Goal: Task Accomplishment & Management: Manage account settings

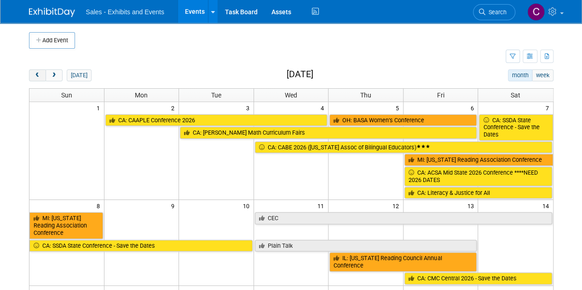
click at [37, 73] on span "prev" at bounding box center [37, 76] width 7 height 6
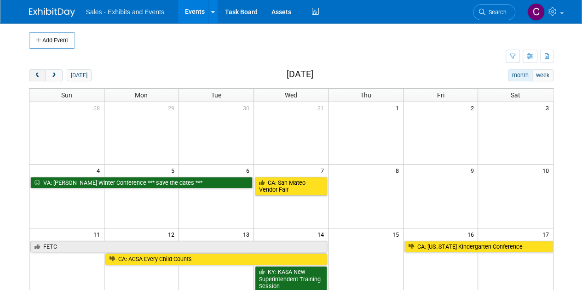
click at [37, 73] on span "prev" at bounding box center [37, 76] width 7 height 6
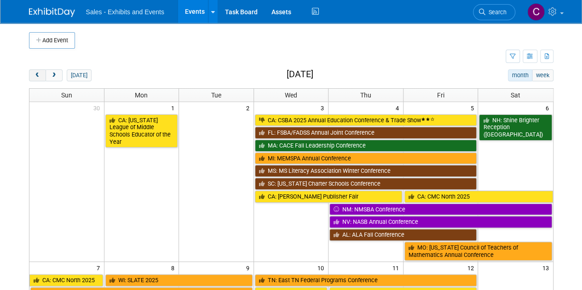
click at [40, 79] on button "prev" at bounding box center [37, 75] width 17 height 12
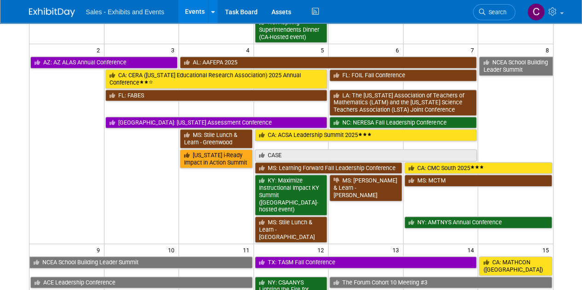
scroll to position [348, 0]
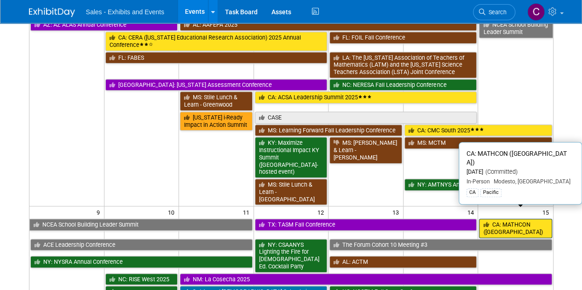
click at [514, 219] on link "CA: MATHCON ([GEOGRAPHIC_DATA])" at bounding box center [515, 228] width 73 height 19
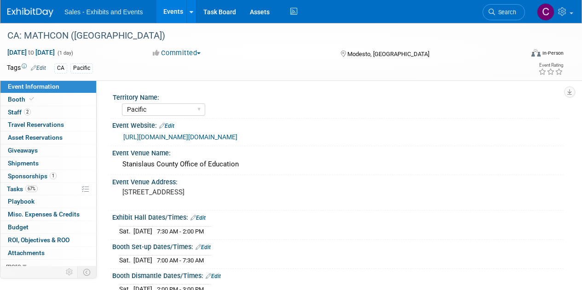
select select "Pacific"
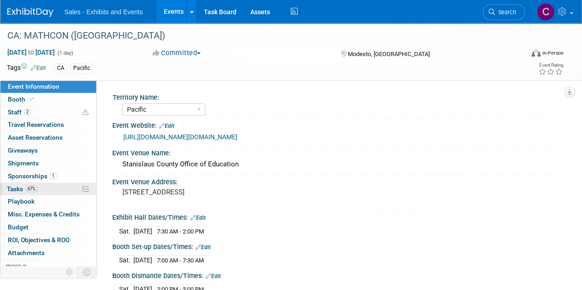
click at [18, 189] on span "Tasks 67%" at bounding box center [22, 188] width 31 height 7
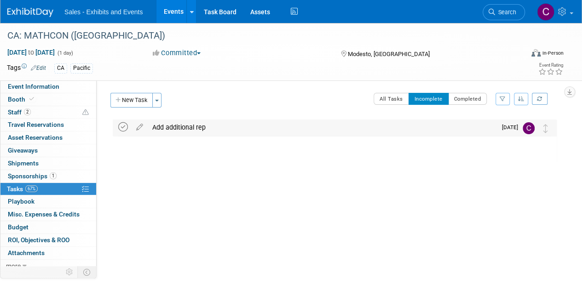
click at [123, 126] on icon at bounding box center [123, 127] width 10 height 10
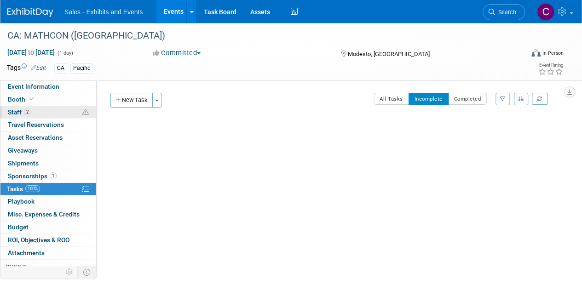
click at [18, 115] on span "Staff 2" at bounding box center [19, 112] width 23 height 7
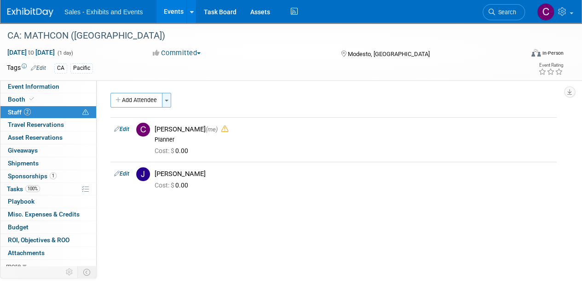
click at [169, 99] on button "Toggle Dropdown" at bounding box center [166, 100] width 9 height 15
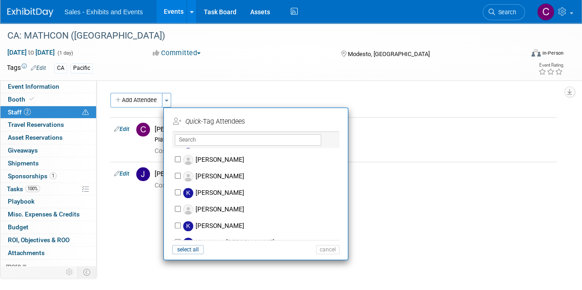
scroll to position [2694, 0]
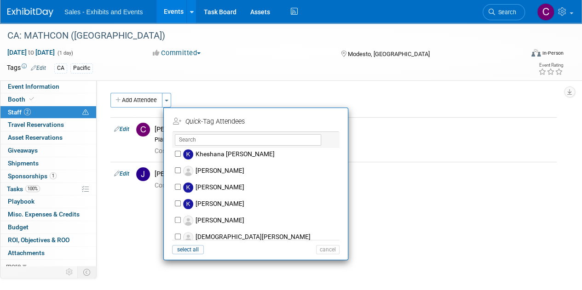
click at [401, 202] on div "Add Attendee Toggle Dropdown Quick -Tag Attendees Apply X select all cancel" at bounding box center [333, 149] width 446 height 113
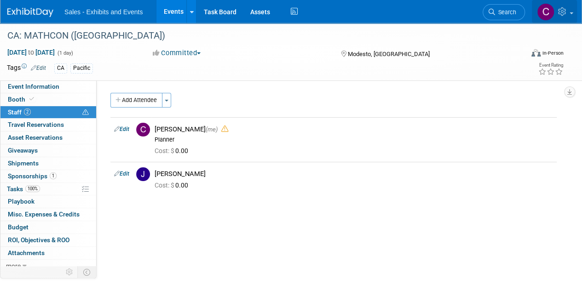
click at [563, 14] on icon at bounding box center [563, 11] width 11 height 8
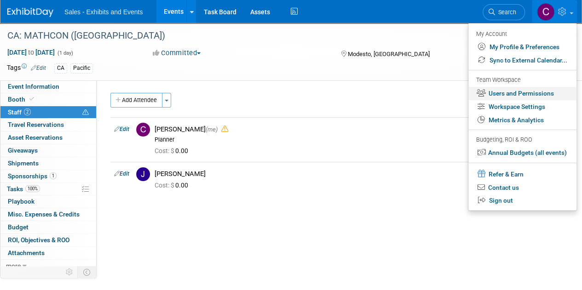
click at [534, 99] on link "Users and Permissions" at bounding box center [523, 93] width 108 height 13
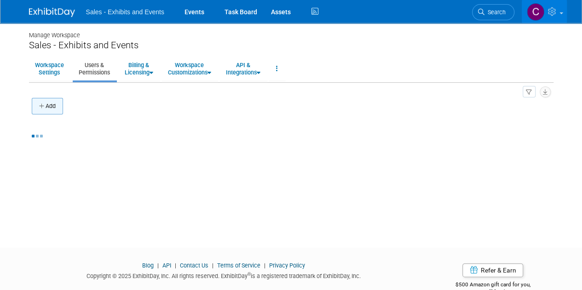
click at [55, 104] on button "Add" at bounding box center [47, 106] width 31 height 17
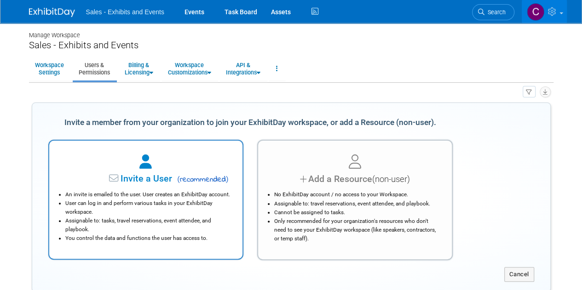
click at [145, 191] on li "An invite is emailed to the user. User creates an ExhibitDay account." at bounding box center [148, 195] width 166 height 9
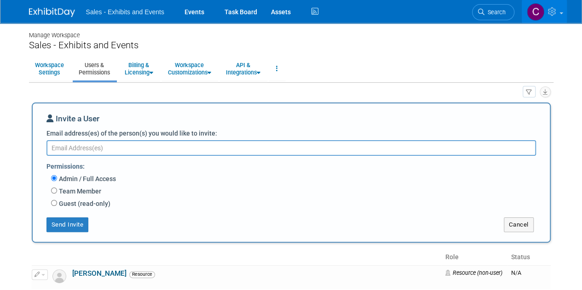
paste textarea "ksall@cainc.com"
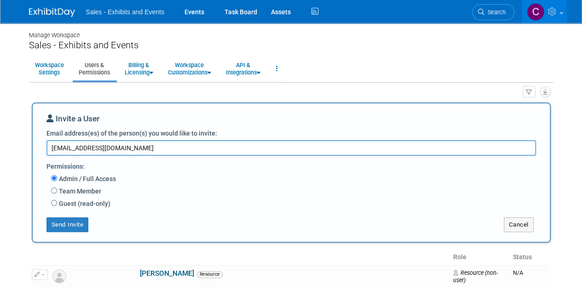
type textarea "ksall@cainc.com"
click at [54, 193] on input "Team Member" at bounding box center [54, 191] width 6 height 6
radio input "true"
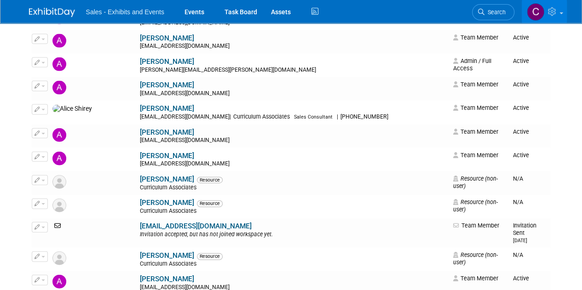
scroll to position [812, 0]
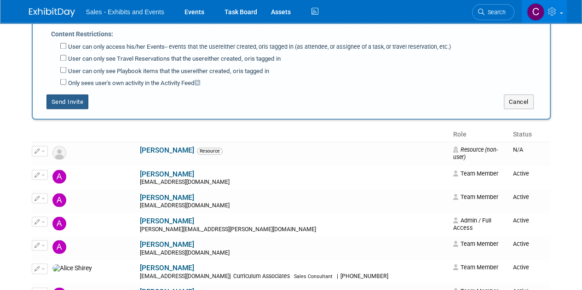
click at [63, 94] on button "Send Invite" at bounding box center [67, 101] width 42 height 15
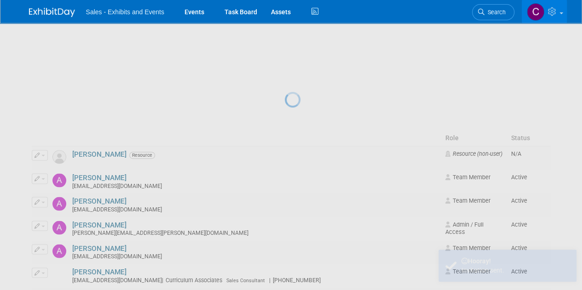
scroll to position [0, 0]
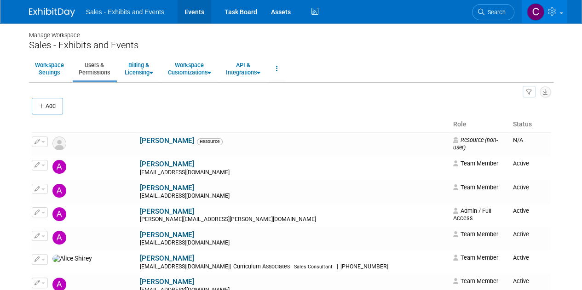
drag, startPoint x: 191, startPoint y: 8, endPoint x: 197, endPoint y: 89, distance: 81.3
click at [191, 8] on link "Events" at bounding box center [195, 11] width 34 height 23
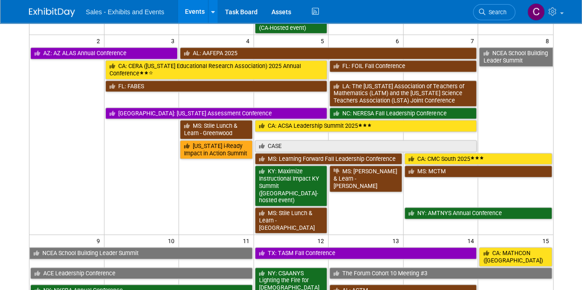
scroll to position [321, 0]
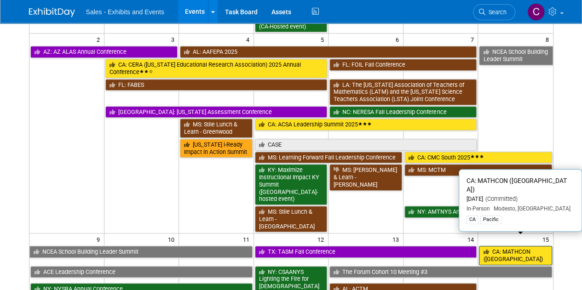
click at [512, 246] on link "CA: MATHCON ([GEOGRAPHIC_DATA])" at bounding box center [515, 255] width 73 height 19
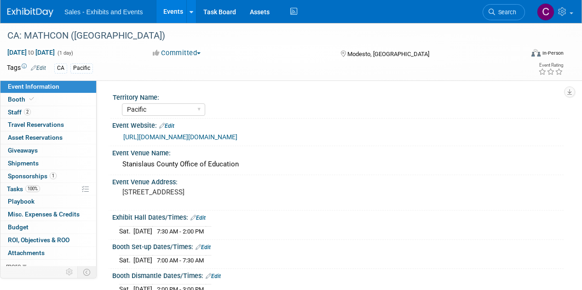
select select "Pacific"
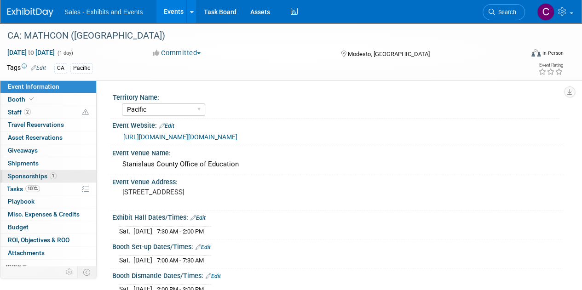
click at [16, 173] on span "Sponsorships 1" at bounding box center [32, 176] width 49 height 7
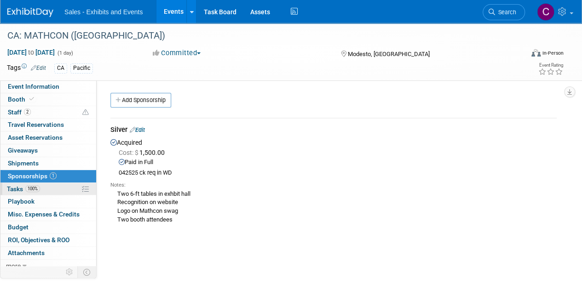
drag, startPoint x: 17, startPoint y: 189, endPoint x: 22, endPoint y: 183, distance: 8.5
click at [17, 189] on span "Tasks 100%" at bounding box center [23, 188] width 33 height 7
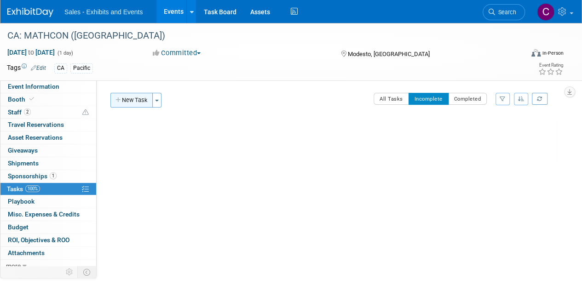
click at [131, 106] on button "New Task" at bounding box center [131, 100] width 42 height 15
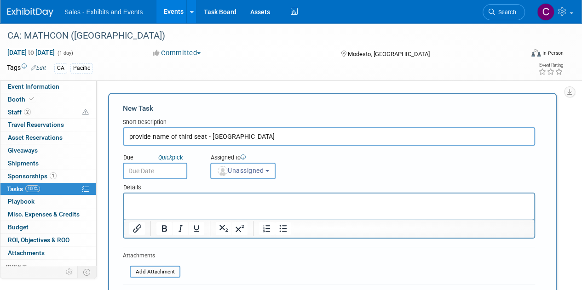
type input "provide name of third seat - TBA"
click at [141, 178] on input "text" at bounding box center [155, 171] width 64 height 17
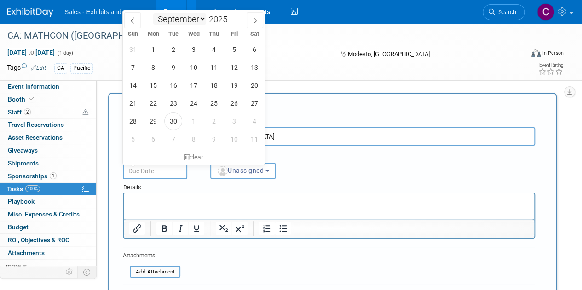
click at [201, 23] on select "January February March April May June July August September October November De…" at bounding box center [179, 19] width 53 height 12
select select "9"
click at [153, 13] on select "January February March April May June July August September October November De…" at bounding box center [179, 19] width 53 height 12
click at [152, 142] on span "3" at bounding box center [153, 139] width 18 height 18
type input "Nov 3, 2025"
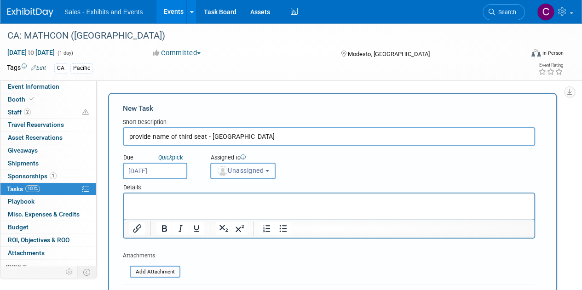
click at [250, 169] on span "Unassigned" at bounding box center [240, 170] width 47 height 7
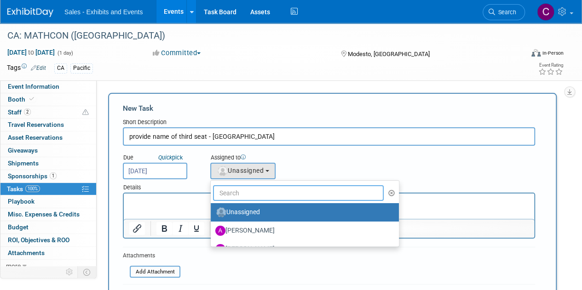
click at [256, 189] on input "text" at bounding box center [298, 193] width 171 height 16
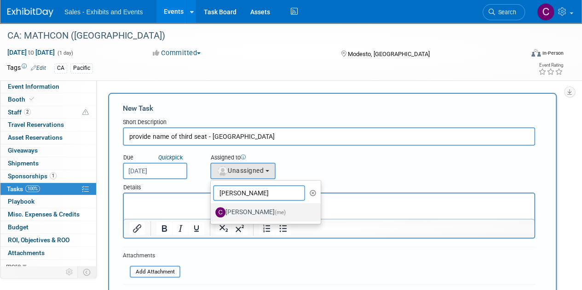
type input "christine"
drag, startPoint x: 267, startPoint y: 206, endPoint x: 283, endPoint y: 208, distance: 15.9
click at [269, 206] on label "Christine Lurz (me)" at bounding box center [263, 212] width 96 height 15
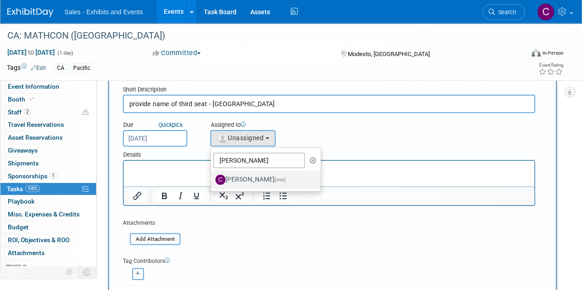
scroll to position [133, 0]
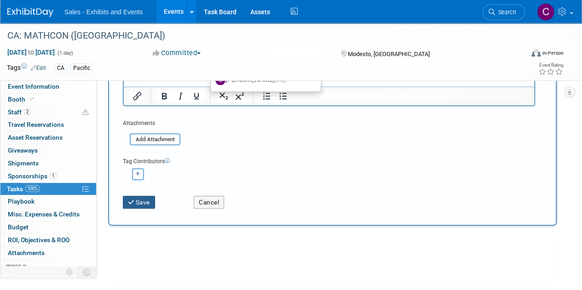
click at [143, 200] on button "Save" at bounding box center [139, 202] width 32 height 13
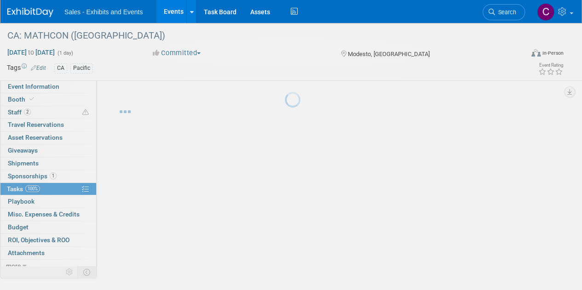
scroll to position [0, 0]
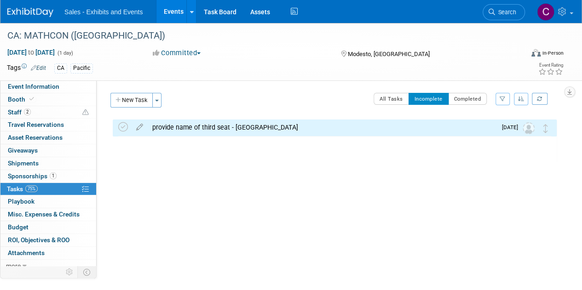
click at [168, 12] on link "Events" at bounding box center [173, 11] width 34 height 23
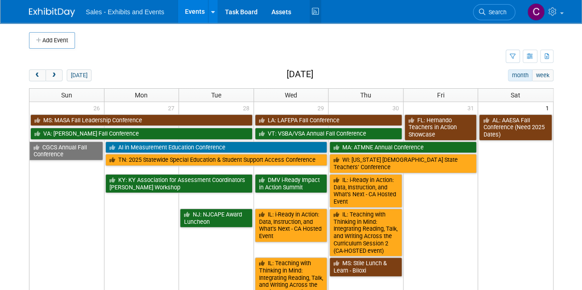
click at [317, 10] on icon at bounding box center [316, 12] width 12 height 14
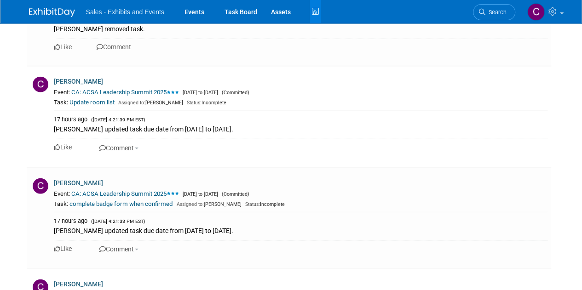
scroll to position [2785, 0]
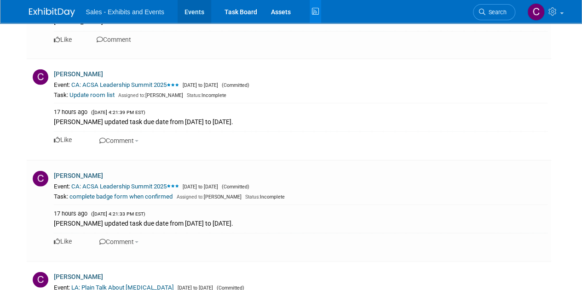
click at [191, 4] on link "Events" at bounding box center [195, 11] width 34 height 23
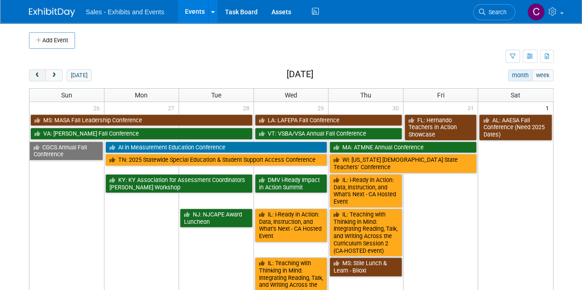
click at [37, 73] on span "prev" at bounding box center [37, 76] width 7 height 6
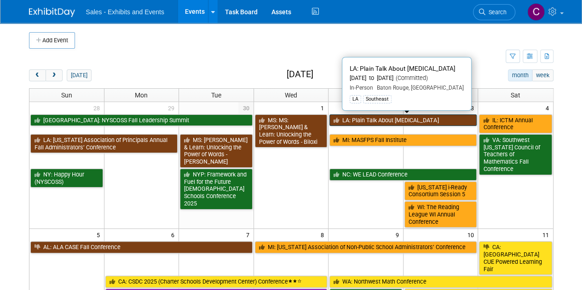
click at [383, 115] on link "LA: Plain Talk About [MEDICAL_DATA]" at bounding box center [403, 121] width 147 height 12
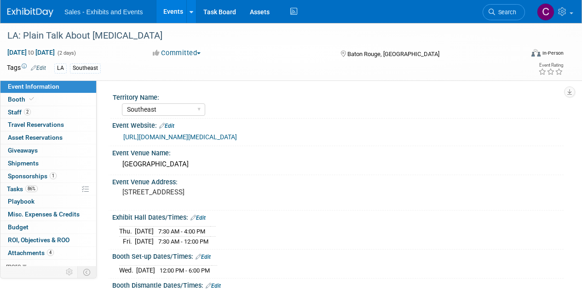
select select "Southeast"
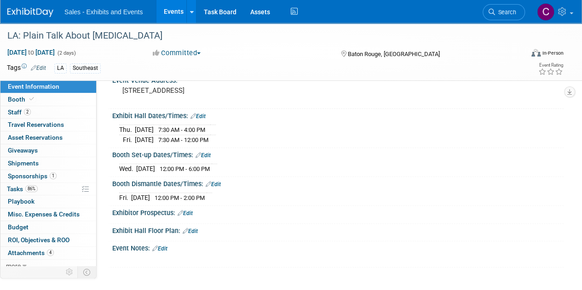
scroll to position [102, 0]
click at [174, 14] on link "Events" at bounding box center [173, 11] width 34 height 23
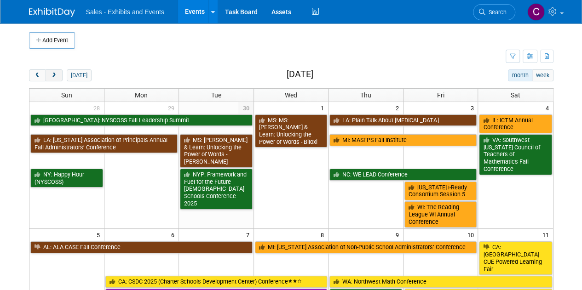
click at [51, 77] on span "next" at bounding box center [54, 76] width 7 height 6
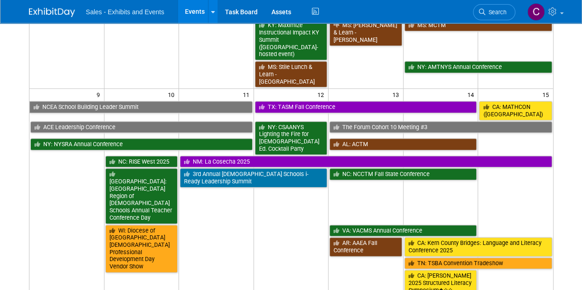
scroll to position [468, 0]
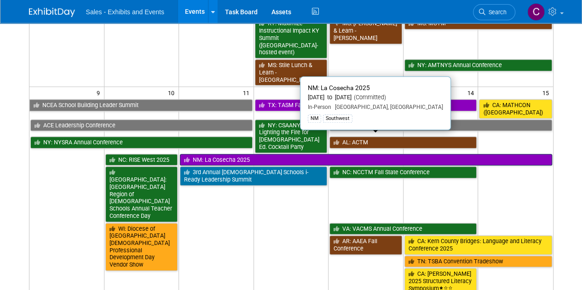
click at [222, 154] on link "NM: La Cosecha 2025" at bounding box center [366, 160] width 372 height 12
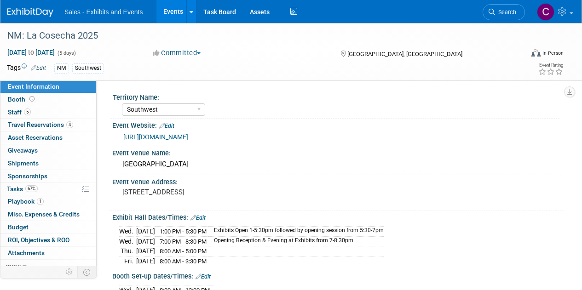
select select "Southwest"
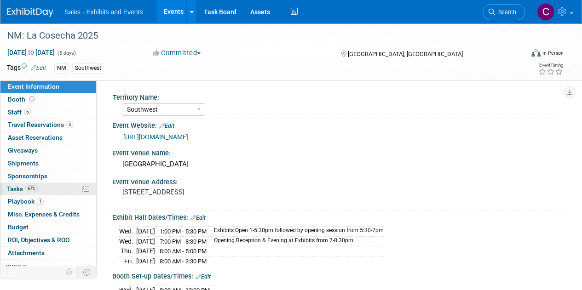
click at [17, 190] on span "Tasks 67%" at bounding box center [22, 188] width 31 height 7
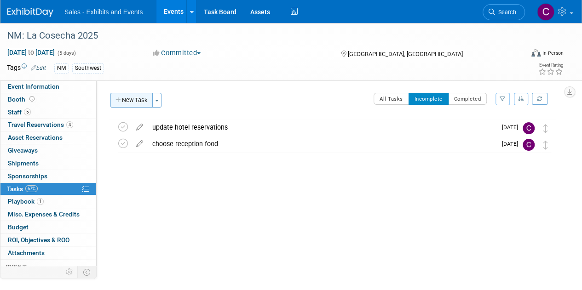
click at [134, 104] on button "New Task" at bounding box center [131, 100] width 42 height 15
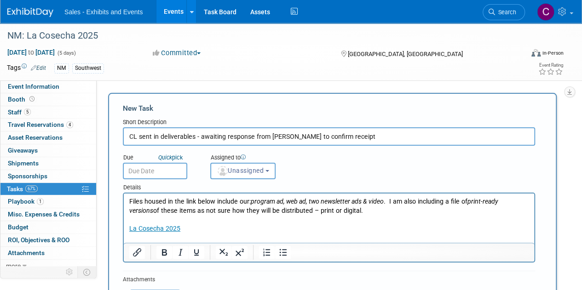
click at [129, 137] on input "CL sent in deliverables - awaiting response from Leslie to confirm receipt" at bounding box center [329, 136] width 412 height 18
type input "093025 - per Al, CL sent in deliverables - awaiting response from Leslie to con…"
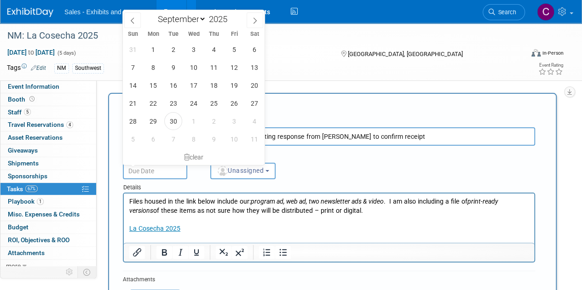
click at [154, 175] on input "text" at bounding box center [155, 171] width 64 height 17
click at [170, 144] on span "7" at bounding box center [173, 139] width 18 height 18
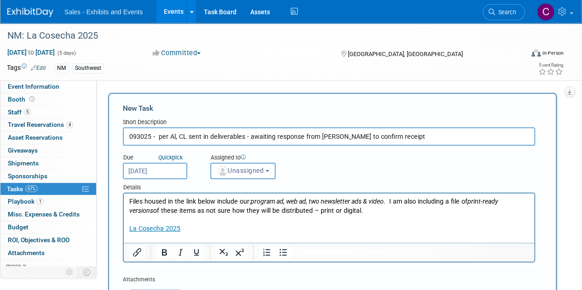
click at [178, 168] on input "[DATE]" at bounding box center [155, 171] width 64 height 17
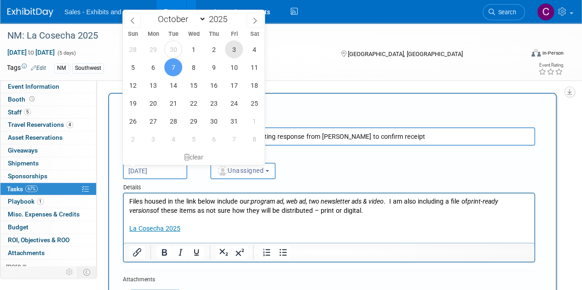
click at [232, 48] on span "3" at bounding box center [234, 50] width 18 height 18
type input "[DATE]"
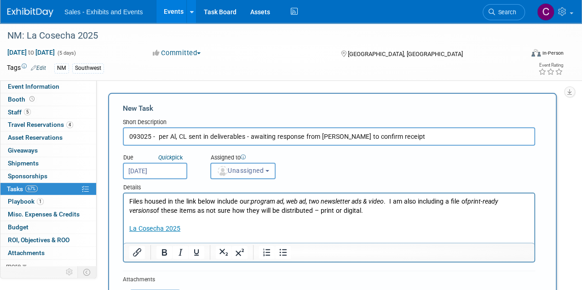
click at [241, 169] on span "Unassigned" at bounding box center [240, 170] width 47 height 7
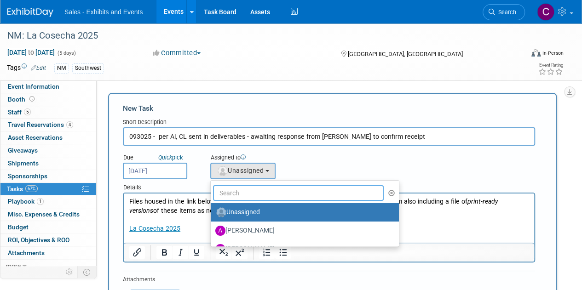
click at [247, 192] on input "text" at bounding box center [298, 193] width 171 height 16
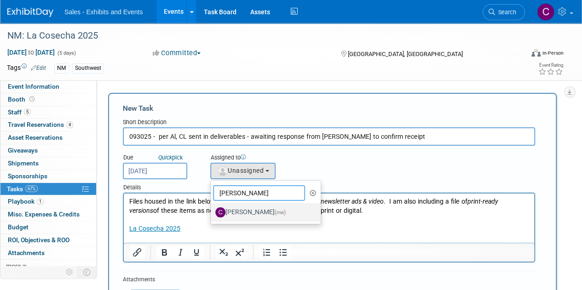
type input "[PERSON_NAME]"
click at [255, 217] on label "[PERSON_NAME] (me)" at bounding box center [263, 212] width 96 height 15
click at [212, 214] on input "[PERSON_NAME] (me)" at bounding box center [209, 211] width 6 height 6
select select "a9e3834d-668b-4315-a5d4-069993be606a"
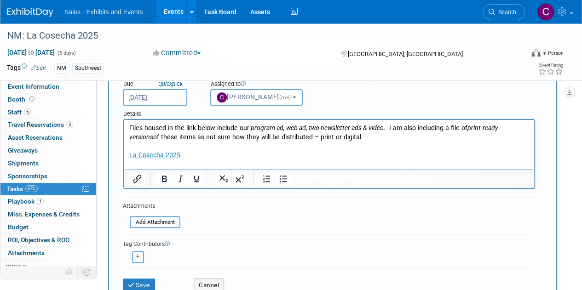
scroll to position [135, 0]
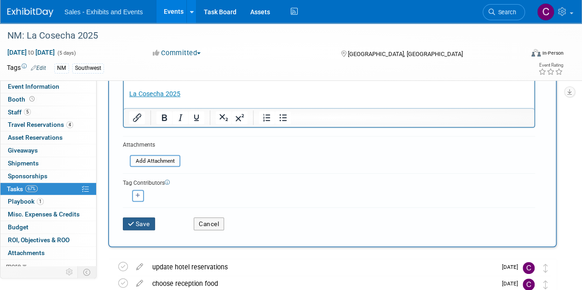
click at [125, 224] on button "Save" at bounding box center [139, 224] width 32 height 13
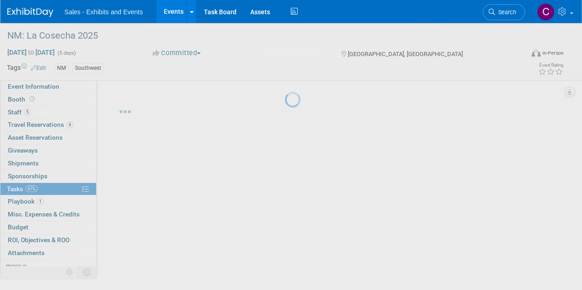
scroll to position [0, 0]
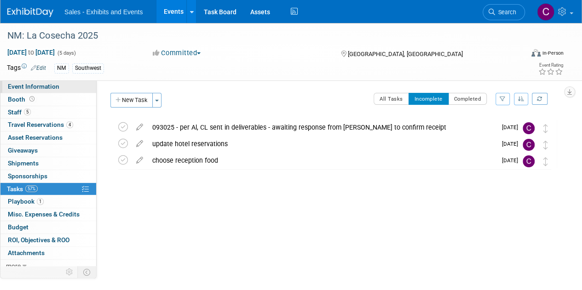
click at [40, 83] on span "Event Information" at bounding box center [34, 86] width 52 height 7
select select "Southwest"
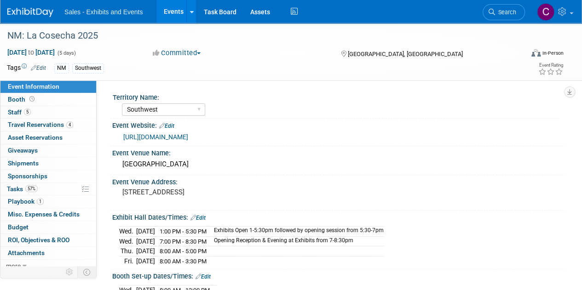
click at [172, 11] on link "Events" at bounding box center [173, 11] width 34 height 23
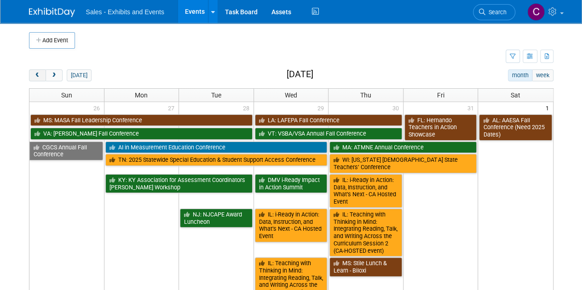
click at [33, 81] on button "prev" at bounding box center [37, 75] width 17 height 12
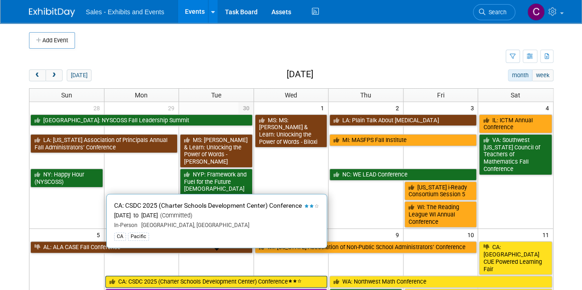
click at [187, 276] on link "CA: CSDC 2025 (Charter Schools Development Center) Conference" at bounding box center [216, 282] width 222 height 12
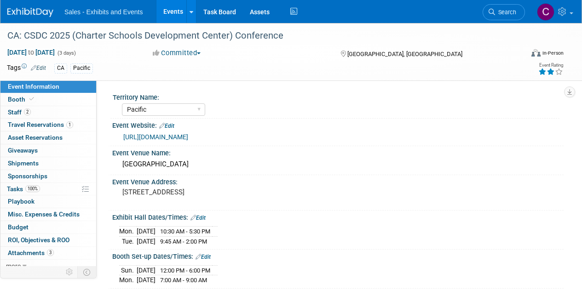
select select "Pacific"
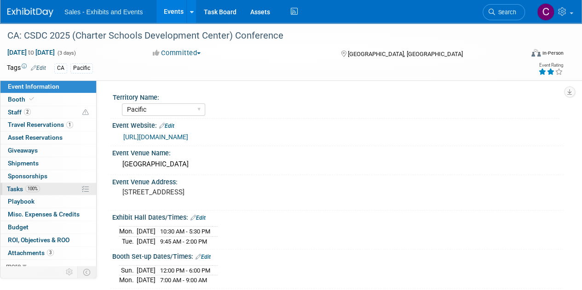
click at [11, 190] on span "Tasks 100%" at bounding box center [23, 188] width 33 height 7
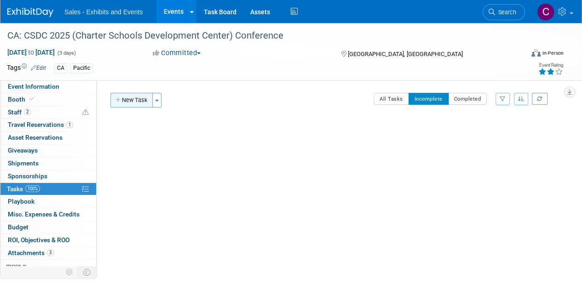
click at [127, 104] on button "New Task" at bounding box center [131, 100] width 42 height 15
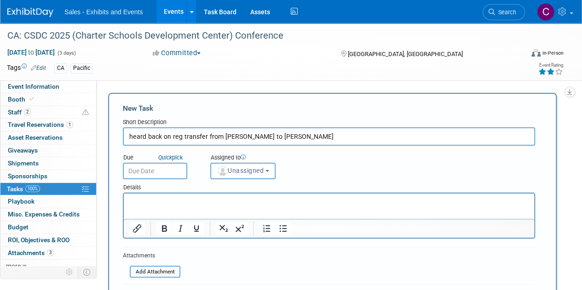
type input "heard back on reg transfer from [PERSON_NAME] to [PERSON_NAME]"
click at [179, 169] on input "text" at bounding box center [155, 171] width 64 height 17
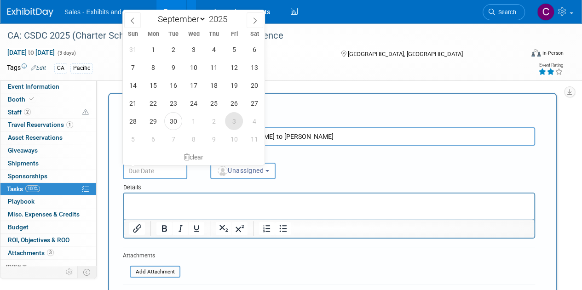
click at [226, 121] on span "3" at bounding box center [234, 121] width 18 height 18
type input "[DATE]"
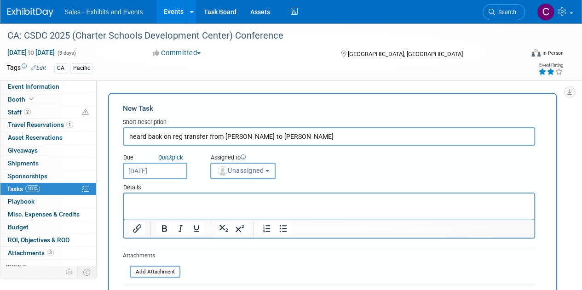
click at [235, 174] on button "Unassigned" at bounding box center [242, 171] width 65 height 17
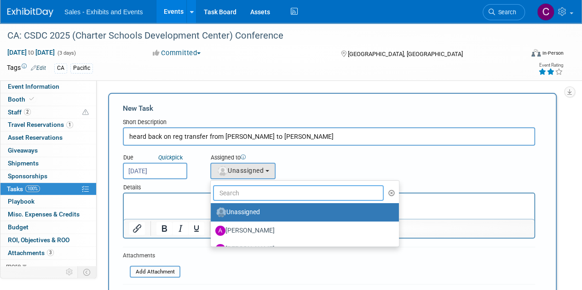
click at [237, 197] on input "text" at bounding box center [298, 193] width 171 height 16
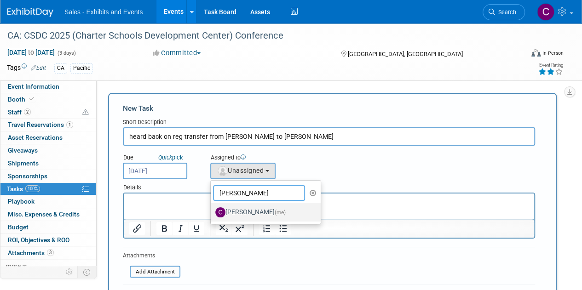
type input "[PERSON_NAME]"
click at [231, 211] on label "[PERSON_NAME] (me)" at bounding box center [263, 212] width 96 height 15
click at [212, 211] on input "[PERSON_NAME] (me)" at bounding box center [209, 211] width 6 height 6
select select "a9e3834d-668b-4315-a5d4-069993be606a"
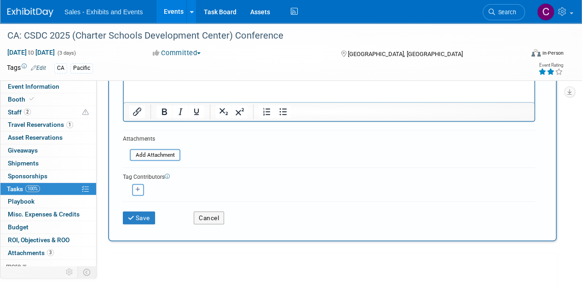
scroll to position [132, 0]
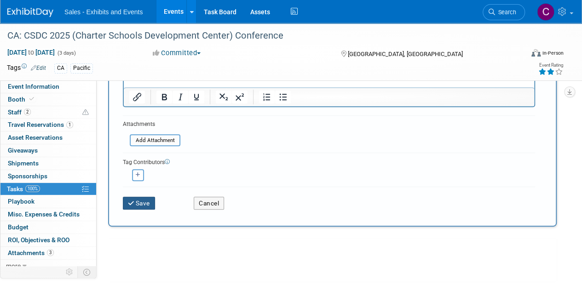
click at [146, 202] on button "Save" at bounding box center [139, 203] width 32 height 13
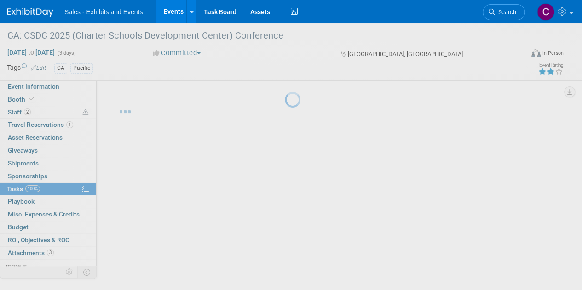
scroll to position [0, 0]
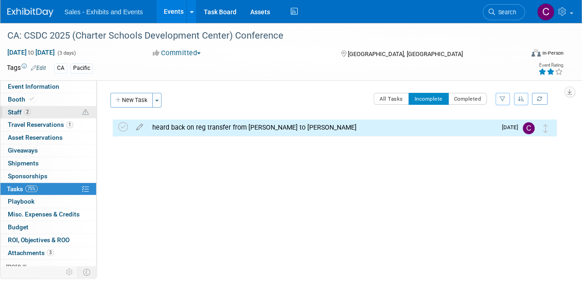
click at [26, 112] on span "2" at bounding box center [27, 112] width 7 height 7
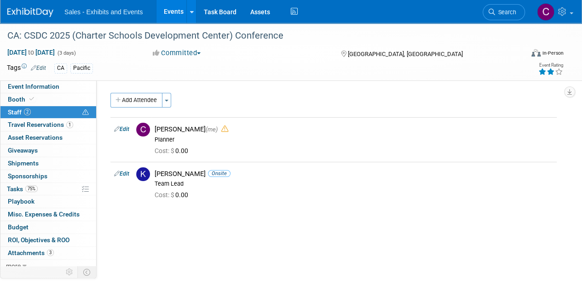
click at [176, 16] on link "Events" at bounding box center [173, 11] width 34 height 23
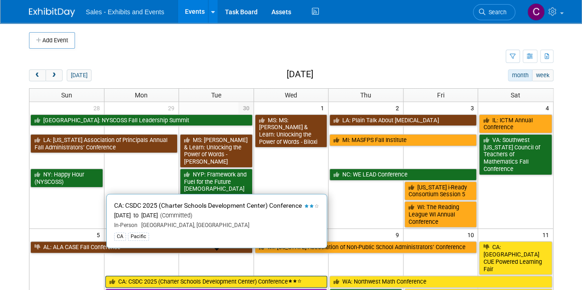
click at [207, 276] on link "CA: CSDC 2025 (Charter Schools Development Center) Conference" at bounding box center [216, 282] width 222 height 12
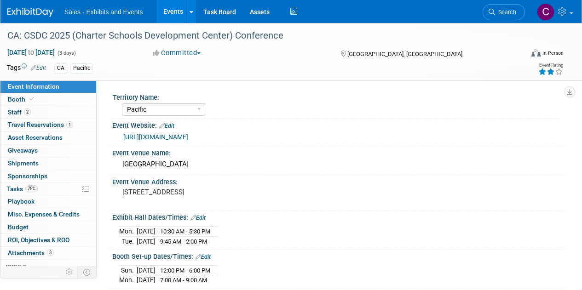
select select "Pacific"
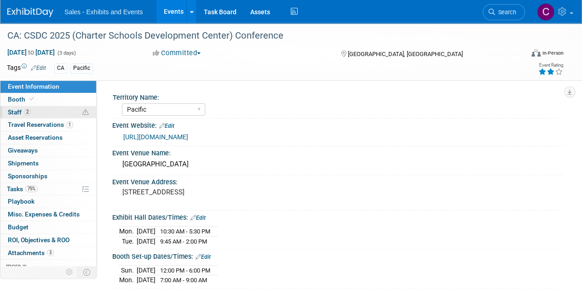
click at [17, 111] on span "Staff 2" at bounding box center [19, 112] width 23 height 7
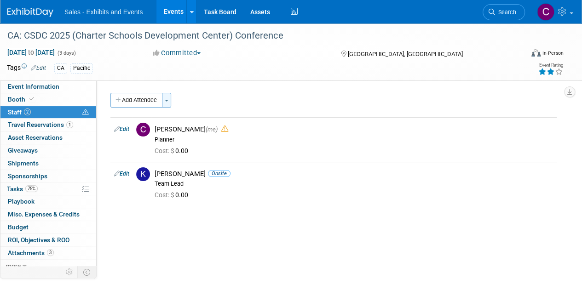
click at [166, 102] on button "Toggle Dropdown" at bounding box center [166, 100] width 9 height 15
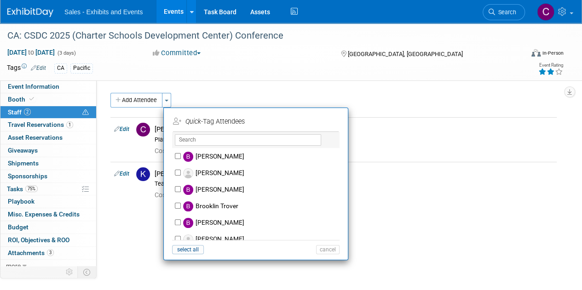
scroll to position [751, 0]
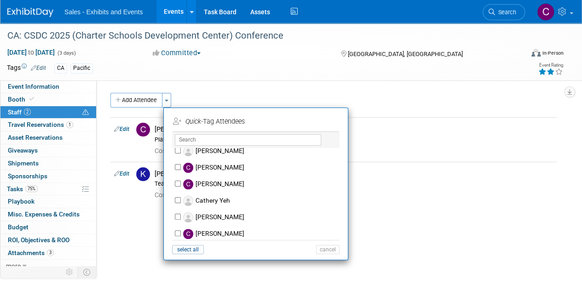
click at [460, 220] on div "Territory Name: Atlantic Southeast Central Southwest Pacific Mountain National …" at bounding box center [330, 176] width 467 height 190
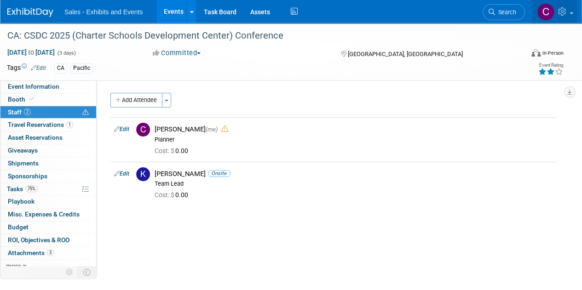
click at [566, 14] on icon at bounding box center [563, 11] width 11 height 8
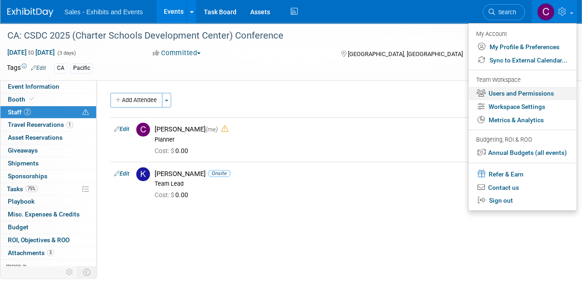
click at [504, 92] on link "Users and Permissions" at bounding box center [523, 93] width 108 height 13
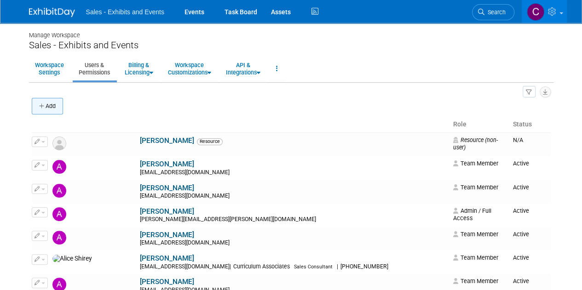
click at [43, 108] on icon "button" at bounding box center [42, 107] width 6 height 6
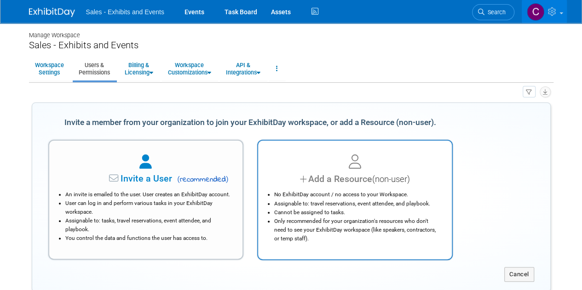
click at [353, 177] on div "Add a Resource (non-user)" at bounding box center [355, 179] width 171 height 13
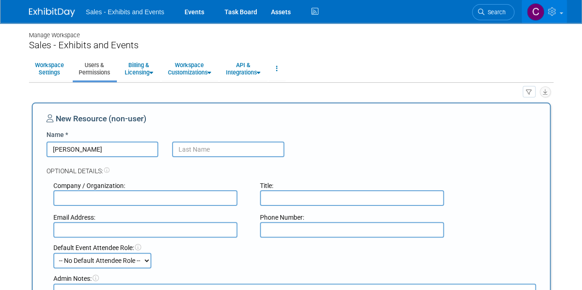
type input "Anna"
type input "Rice"
type input "Curriculum Associates"
type input "Partner Success Manager"
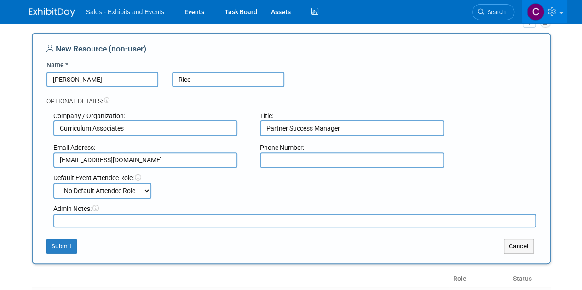
scroll to position [145, 0]
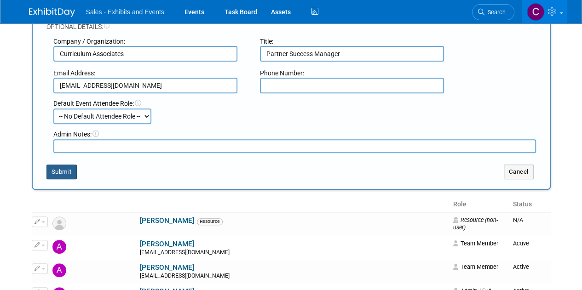
type input "ARice@cainc.com"
click at [59, 172] on button "Submit" at bounding box center [61, 172] width 30 height 15
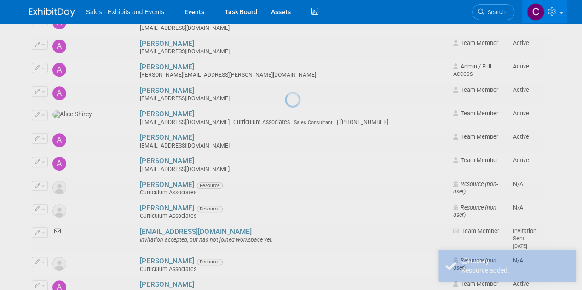
scroll to position [0, 0]
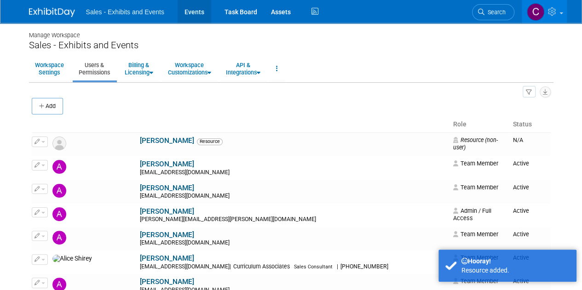
click at [194, 10] on link "Events" at bounding box center [195, 11] width 34 height 23
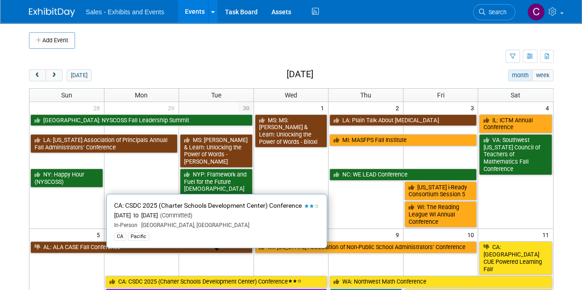
click at [130, 276] on link "CA: CSDC 2025 (Charter Schools Development Center) Conference" at bounding box center [216, 282] width 222 height 12
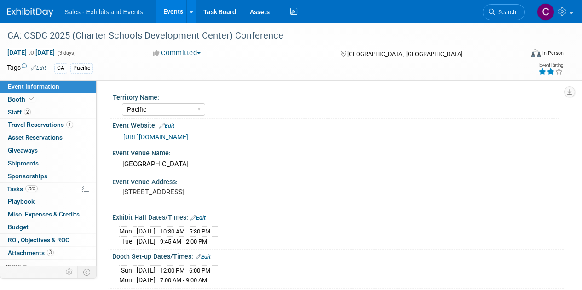
select select "Pacific"
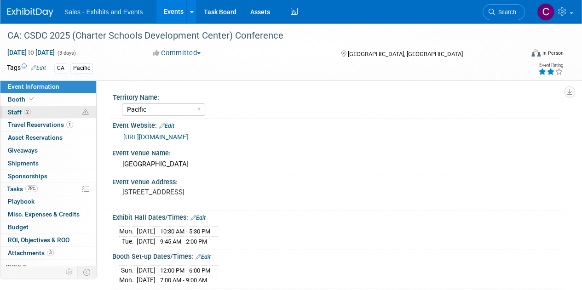
click at [13, 112] on span "Staff 2" at bounding box center [19, 112] width 23 height 7
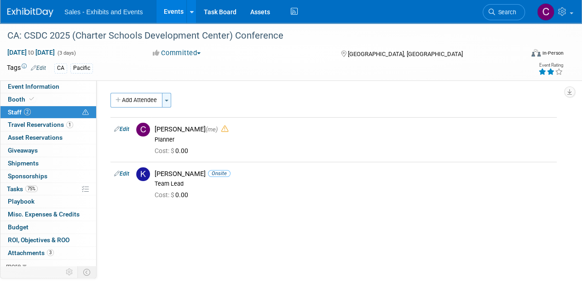
click at [167, 99] on button "Toggle Dropdown" at bounding box center [166, 100] width 9 height 15
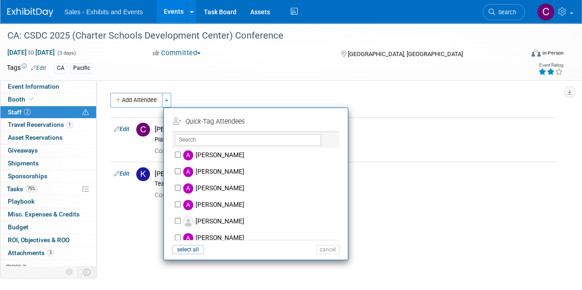
scroll to position [332, 0]
drag, startPoint x: 179, startPoint y: 221, endPoint x: 214, endPoint y: 223, distance: 35.0
click at [179, 221] on input "Anna Rice" at bounding box center [178, 221] width 6 height 6
checkbox input "true"
click at [318, 119] on button "Apply" at bounding box center [325, 121] width 28 height 13
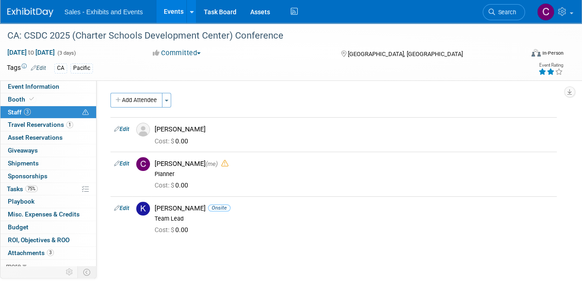
click at [127, 128] on link "Edit" at bounding box center [121, 129] width 15 height 6
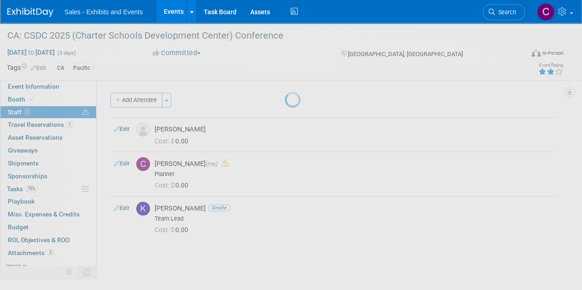
select select "6cf8ec77-c082-454a-9827-5c6125f236f7"
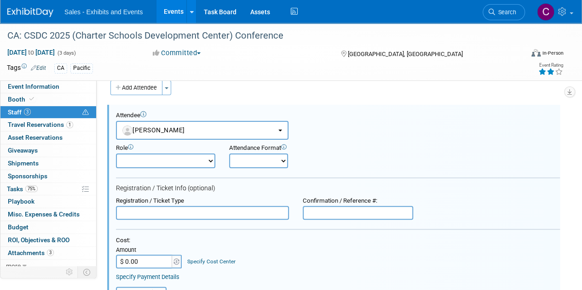
scroll to position [0, 0]
paste input "14916805"
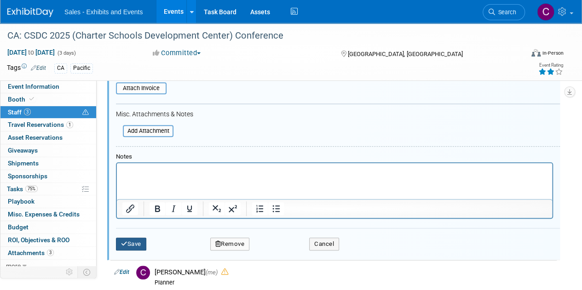
type input "14916805"
click at [129, 239] on button "Save" at bounding box center [131, 244] width 30 height 13
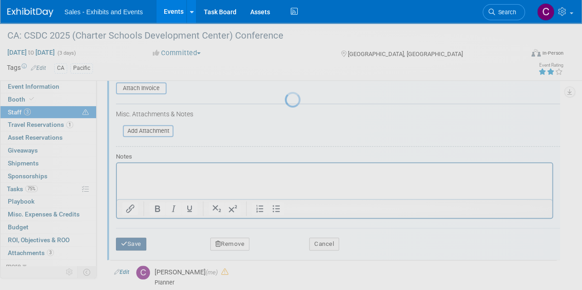
scroll to position [79, 0]
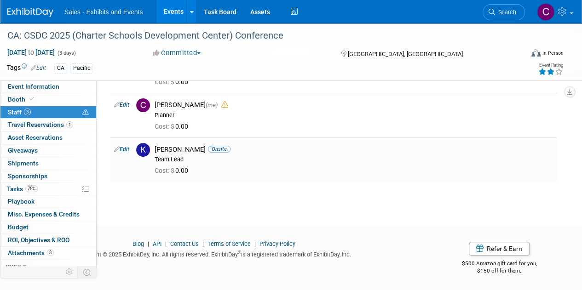
click at [132, 147] on td "Edit" at bounding box center [121, 160] width 22 height 44
click at [126, 148] on link "Edit" at bounding box center [121, 149] width 15 height 6
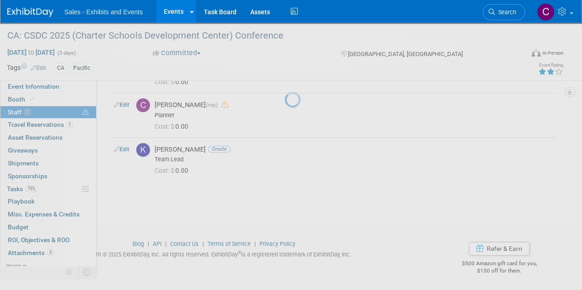
select select "6f43b3a1-7549-48f6-8b52-d4d14870082c"
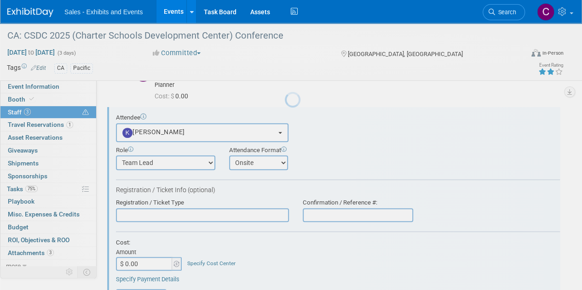
scroll to position [111, 0]
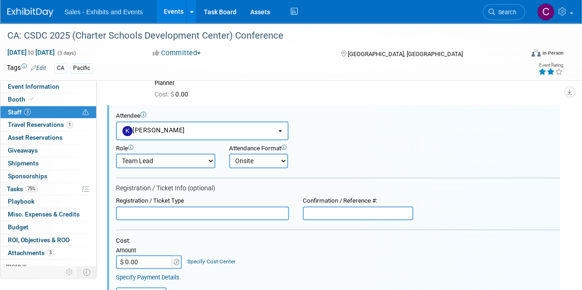
paste input "14916796"
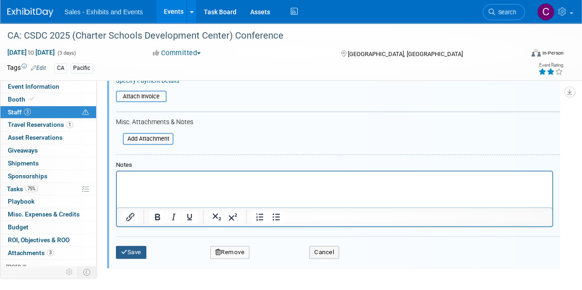
type input "14916796"
click at [139, 250] on button "Save" at bounding box center [131, 252] width 30 height 13
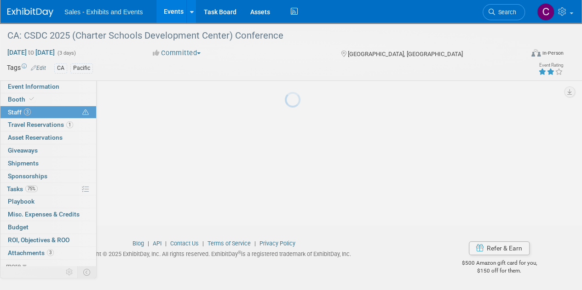
scroll to position [98, 0]
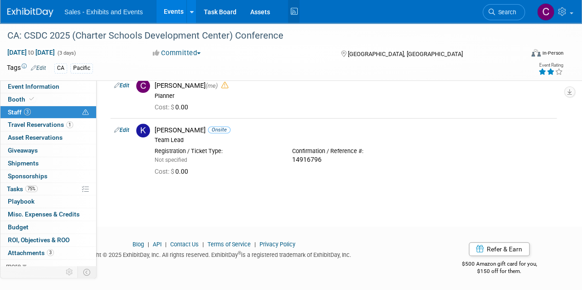
click at [294, 13] on icon at bounding box center [294, 12] width 12 height 14
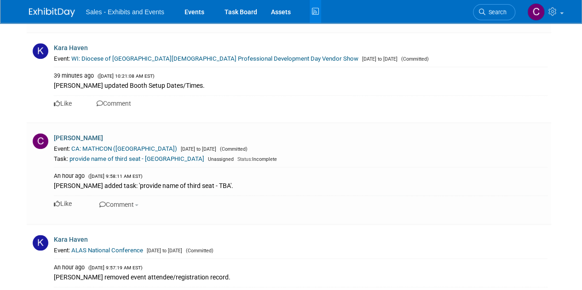
scroll to position [595, 0]
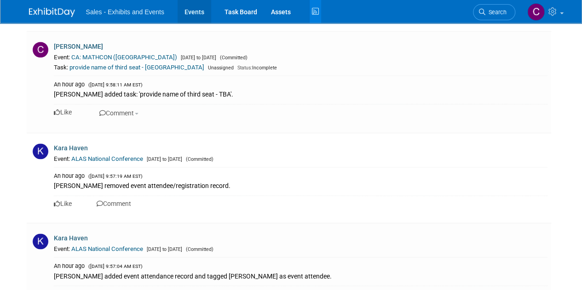
click at [194, 13] on link "Events" at bounding box center [195, 11] width 34 height 23
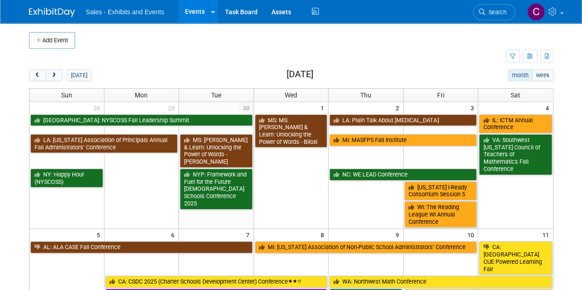
drag, startPoint x: 52, startPoint y: 77, endPoint x: 110, endPoint y: 79, distance: 57.1
click at [52, 77] on span "next" at bounding box center [54, 76] width 7 height 6
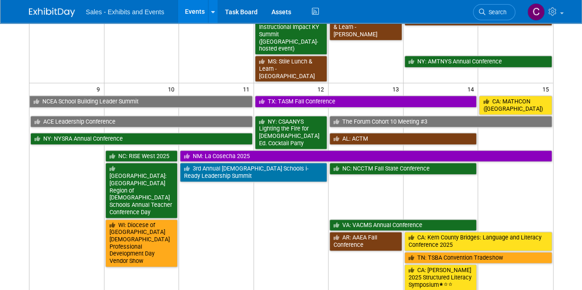
scroll to position [488, 0]
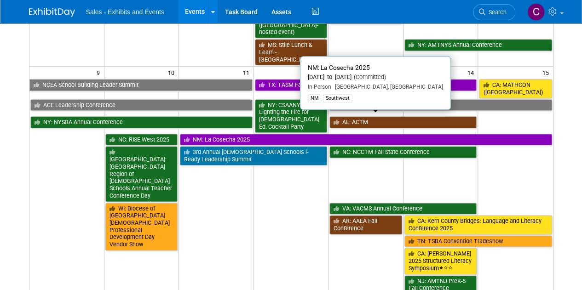
click at [246, 134] on link "NM: La Cosecha 2025" at bounding box center [366, 140] width 372 height 12
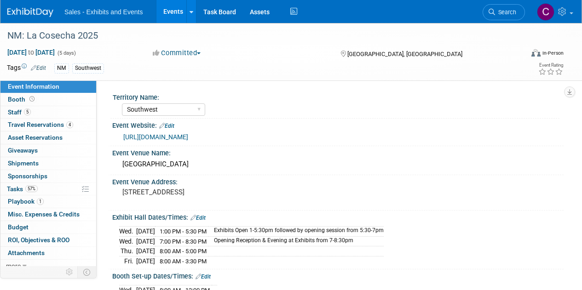
select select "Southwest"
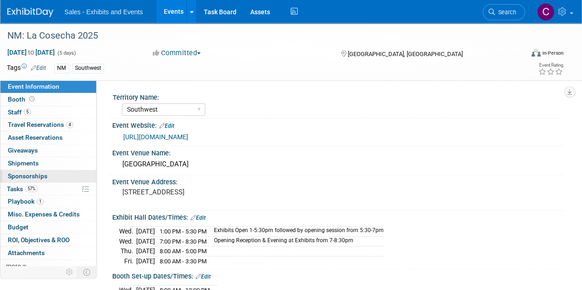
click at [19, 178] on span "Sponsorships 0" at bounding box center [28, 176] width 40 height 7
